Goal: Task Accomplishment & Management: Use online tool/utility

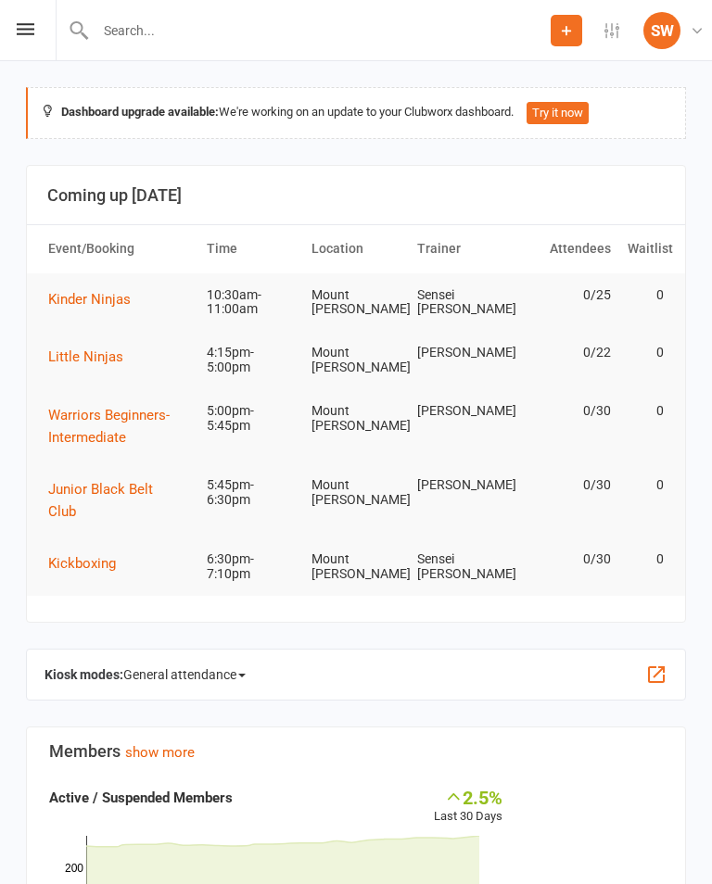
click at [15, 19] on div "Prospect Member Non-attending contact Class / event Appointment Grading event T…" at bounding box center [356, 30] width 712 height 61
click at [19, 30] on icon at bounding box center [26, 29] width 18 height 12
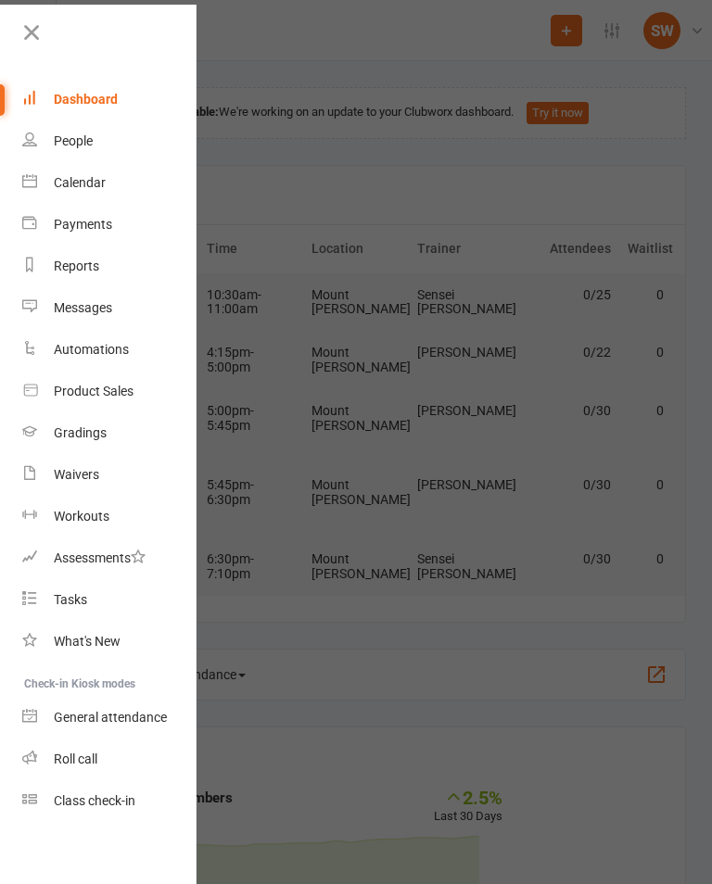
click at [75, 806] on div "Class check-in" at bounding box center [95, 801] width 82 height 15
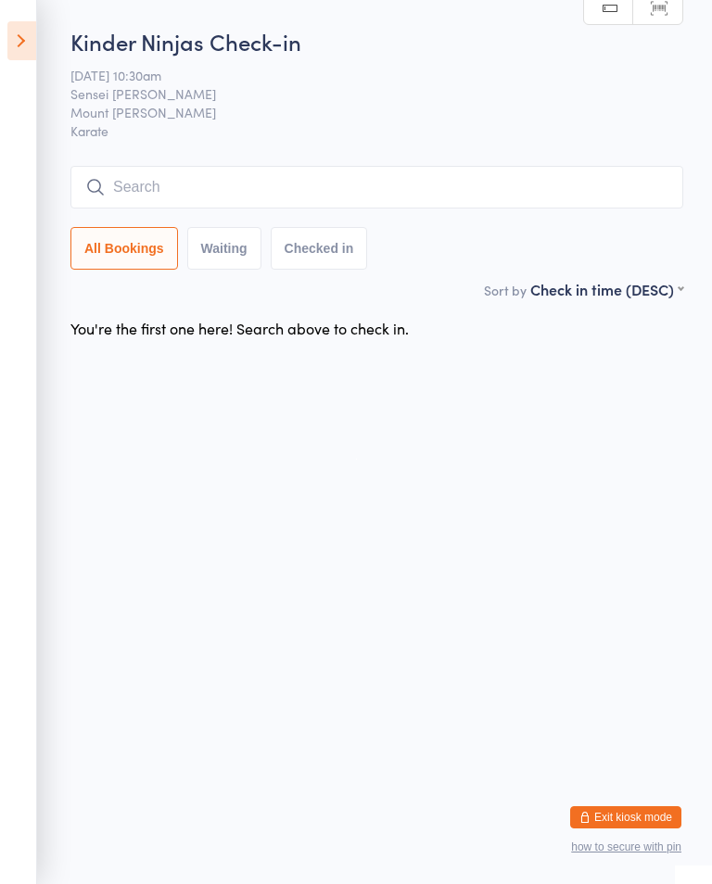
click at [501, 175] on input "search" at bounding box center [376, 187] width 613 height 43
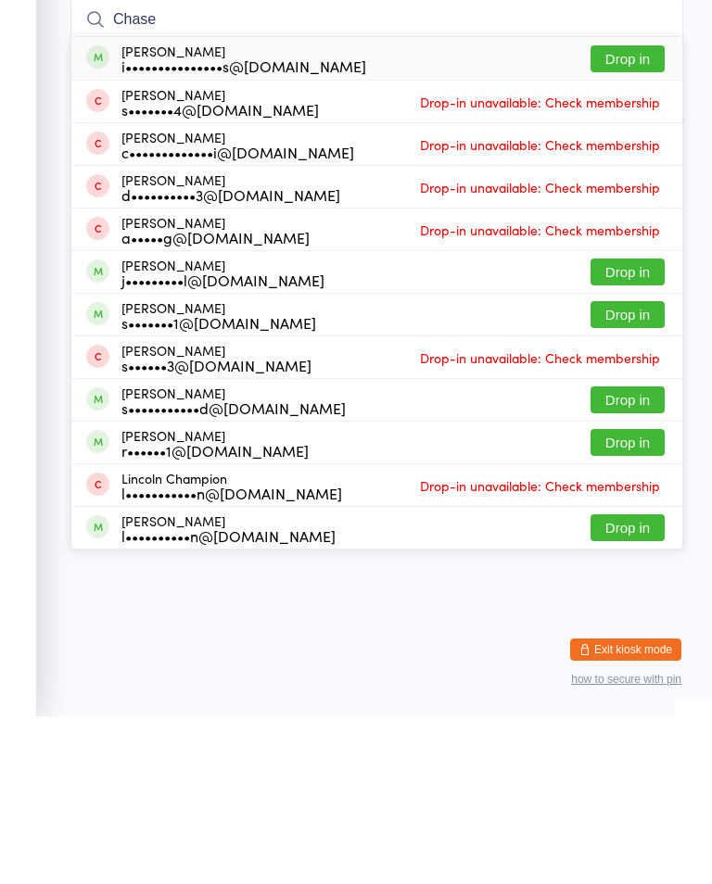
type input "Chase"
click at [648, 213] on button "Drop in" at bounding box center [628, 226] width 74 height 27
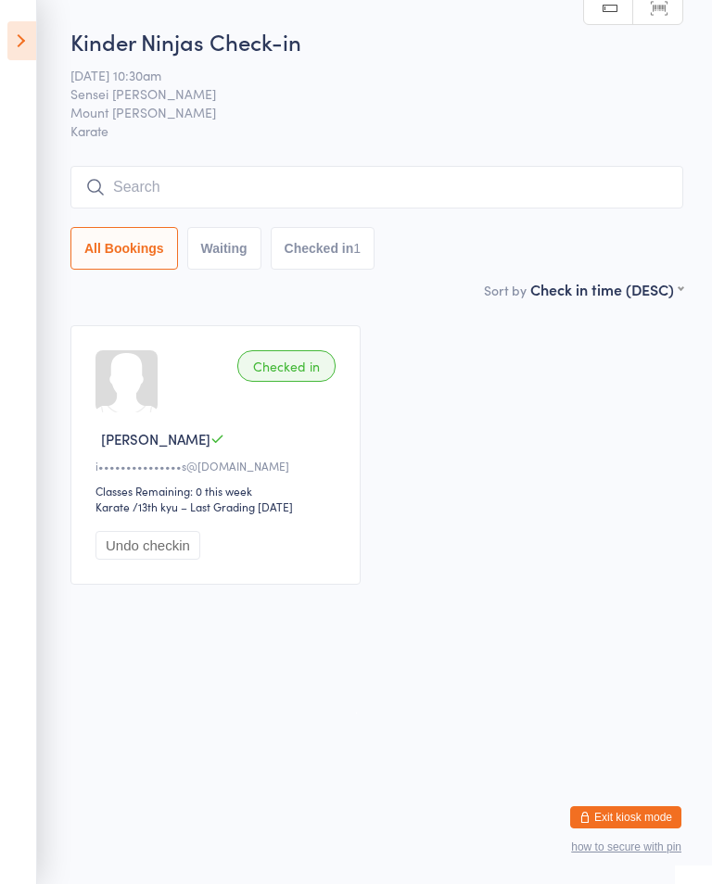
click at [490, 173] on input "search" at bounding box center [376, 187] width 613 height 43
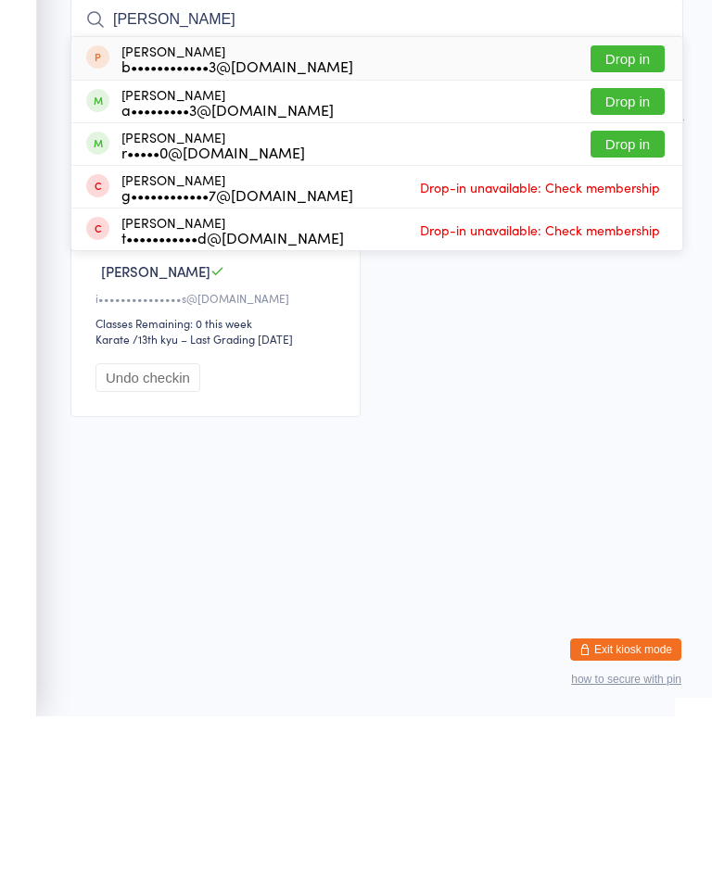
type input "[PERSON_NAME]"
click at [634, 256] on button "Drop in" at bounding box center [628, 269] width 74 height 27
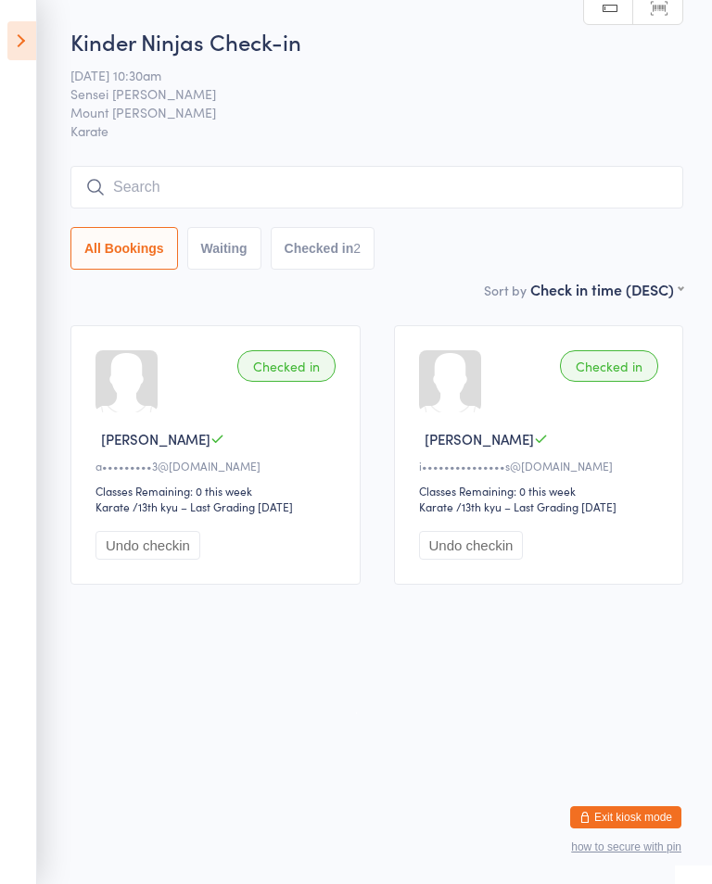
click at [253, 201] on input "search" at bounding box center [376, 187] width 613 height 43
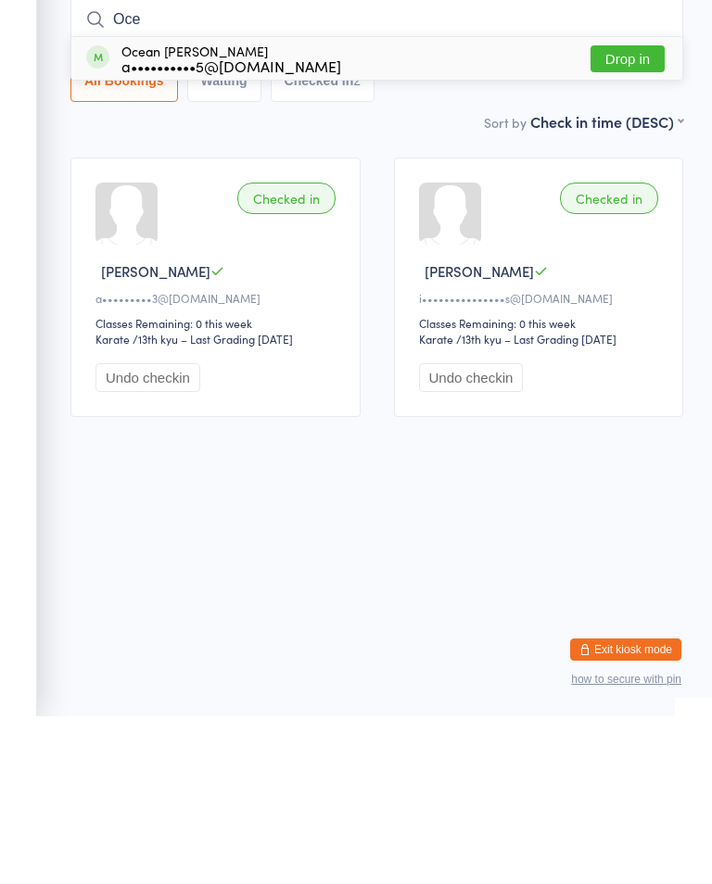
type input "Oce"
click at [628, 213] on button "Drop in" at bounding box center [628, 226] width 74 height 27
